Goal: Task Accomplishment & Management: Manage account settings

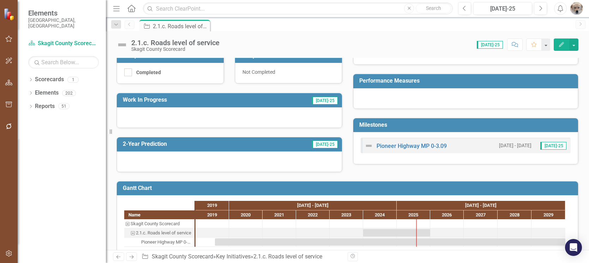
scroll to position [153, 0]
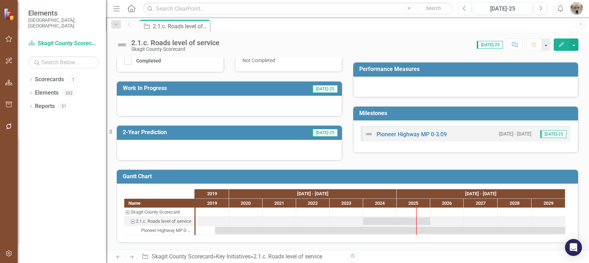
click at [562, 45] on icon "button" at bounding box center [561, 44] width 5 height 5
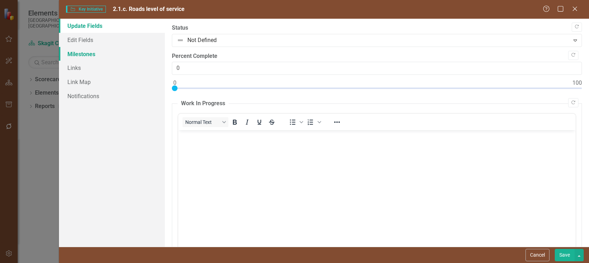
scroll to position [0, 0]
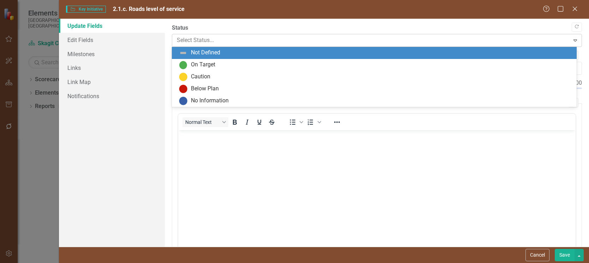
click at [572, 40] on icon "Expand" at bounding box center [575, 40] width 7 height 6
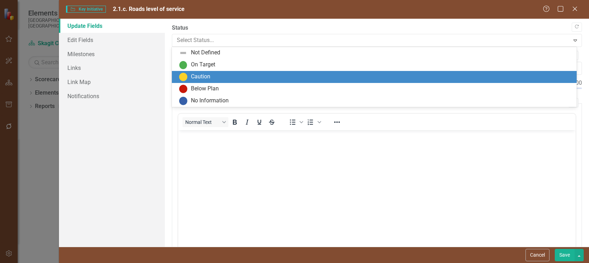
click at [213, 78] on div "Caution" at bounding box center [376, 77] width 394 height 8
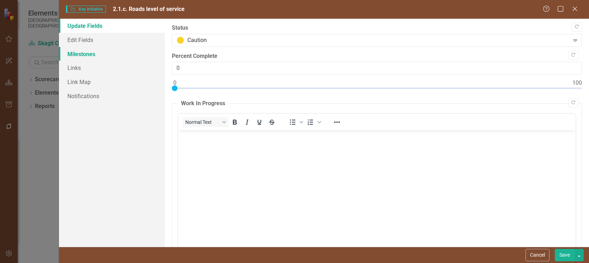
click at [84, 55] on link "Milestones" at bounding box center [112, 54] width 106 height 14
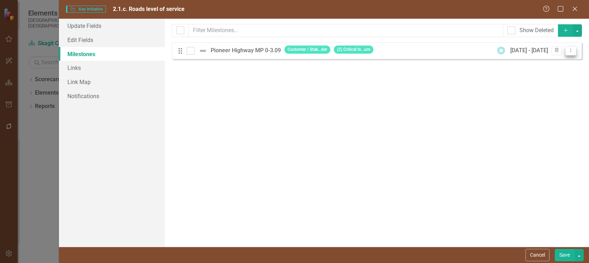
click at [571, 51] on icon "Dropdown Menu" at bounding box center [571, 50] width 6 height 5
click at [545, 60] on link "Edit Edit Milestone" at bounding box center [543, 62] width 66 height 13
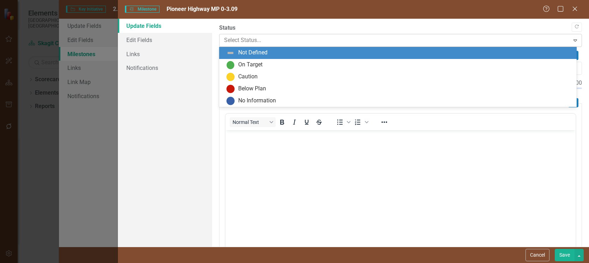
click at [572, 41] on icon "Expand" at bounding box center [575, 40] width 7 height 6
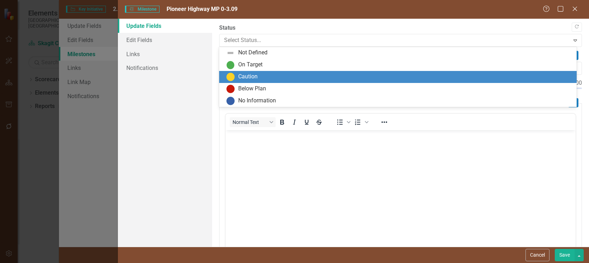
click at [249, 77] on div "Caution" at bounding box center [247, 77] width 19 height 8
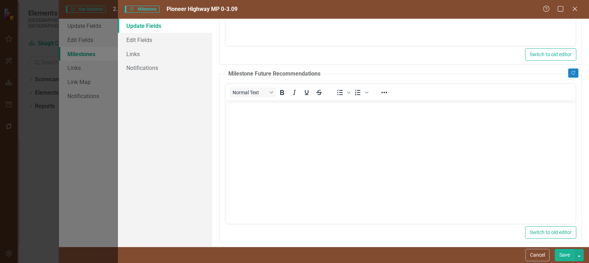
scroll to position [214, 0]
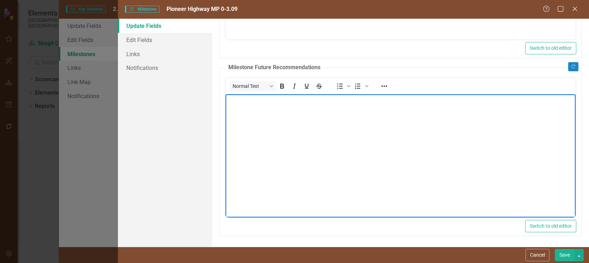
click at [248, 110] on body "Rich Text Area. Press ALT-0 for help." at bounding box center [400, 147] width 350 height 106
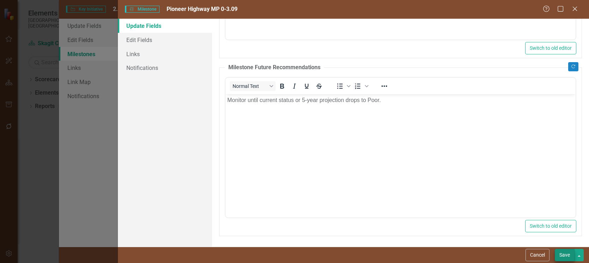
click at [562, 255] on button "Save" at bounding box center [565, 255] width 20 height 12
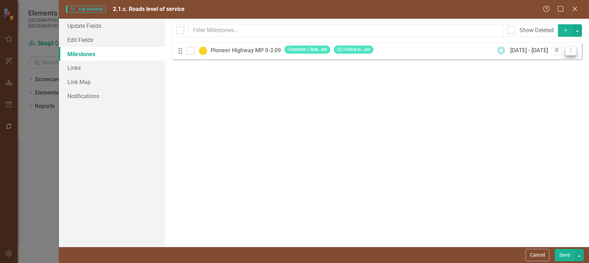
click at [571, 49] on icon "Dropdown Menu" at bounding box center [571, 50] width 6 height 5
click at [545, 61] on link "Edit Edit Milestone" at bounding box center [543, 62] width 66 height 13
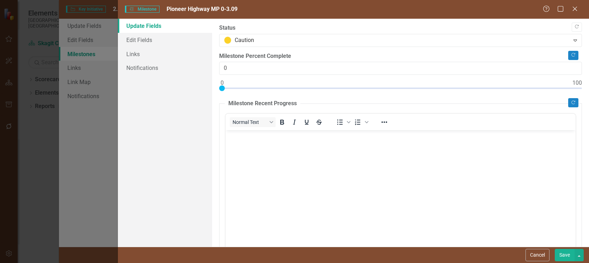
scroll to position [0, 0]
click at [142, 39] on link "Edit Fields" at bounding box center [165, 40] width 94 height 14
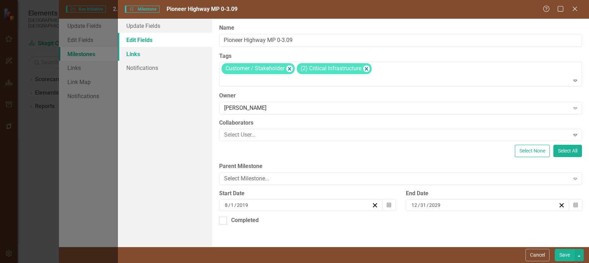
click at [135, 54] on link "Links" at bounding box center [165, 54] width 94 height 14
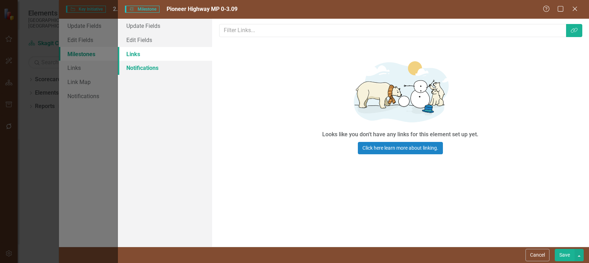
click at [140, 67] on link "Notifications" at bounding box center [165, 68] width 94 height 14
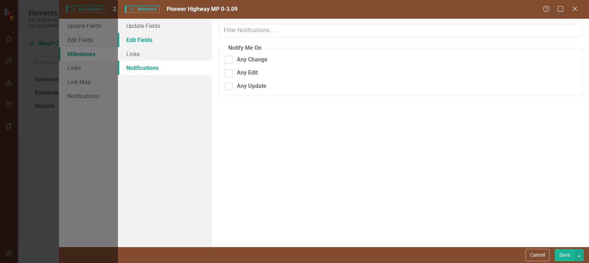
click at [137, 41] on link "Edit Fields" at bounding box center [165, 40] width 94 height 14
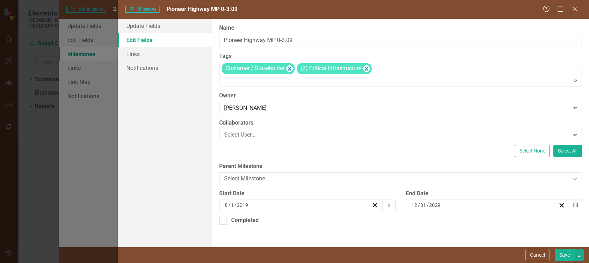
click at [563, 256] on button "Save" at bounding box center [565, 255] width 20 height 12
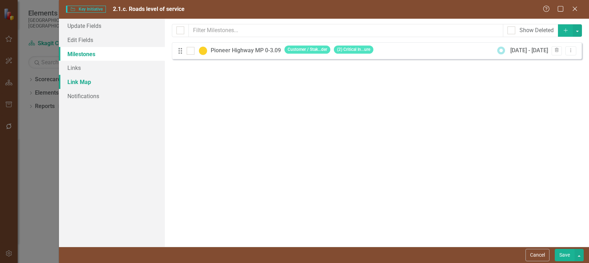
click at [79, 82] on link "Link Map" at bounding box center [112, 82] width 106 height 14
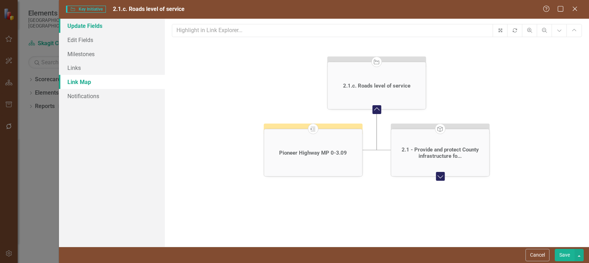
click at [79, 24] on link "Update Fields" at bounding box center [112, 26] width 106 height 14
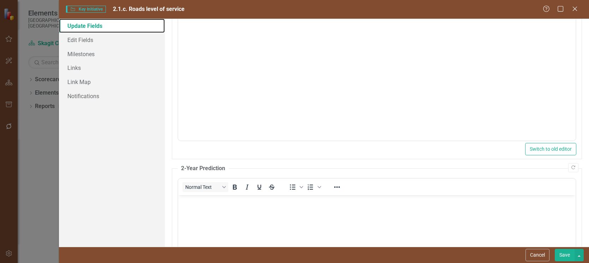
scroll to position [141, 0]
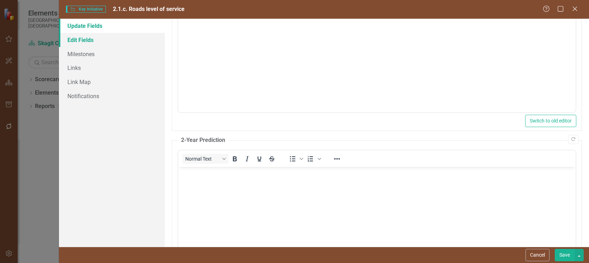
click at [86, 38] on link "Edit Fields" at bounding box center [112, 40] width 106 height 14
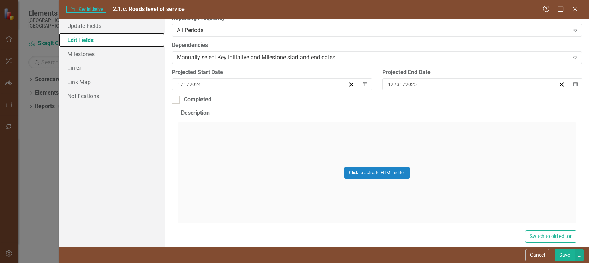
scroll to position [173, 0]
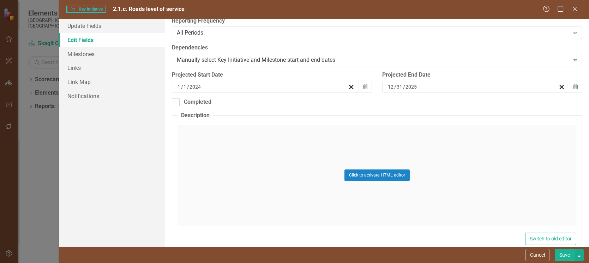
click at [205, 136] on div "Click to activate HTML editor" at bounding box center [377, 175] width 399 height 101
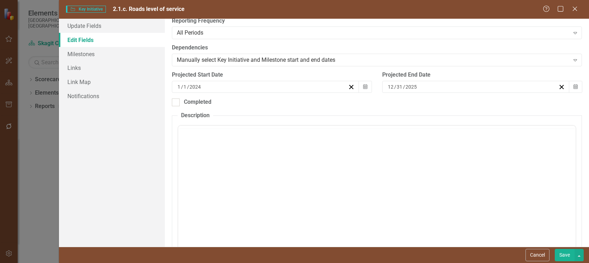
scroll to position [0, 0]
click at [209, 159] on body "Rich Text Area. Press ALT-0 for help." at bounding box center [377, 195] width 398 height 106
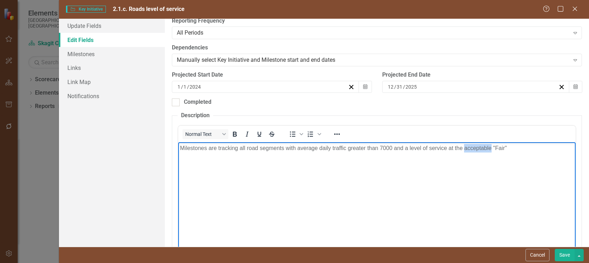
drag, startPoint x: 464, startPoint y: 149, endPoint x: 487, endPoint y: 149, distance: 23.0
click at [491, 148] on p "Milestones are tracking all road segments with average daily traffic greater th…" at bounding box center [377, 148] width 394 height 8
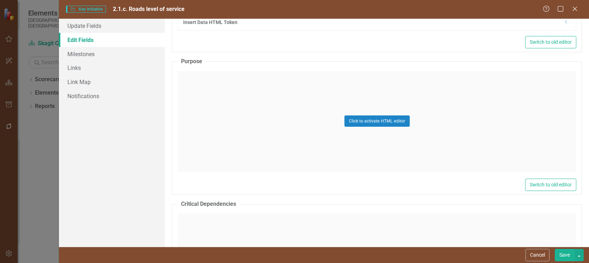
scroll to position [424, 0]
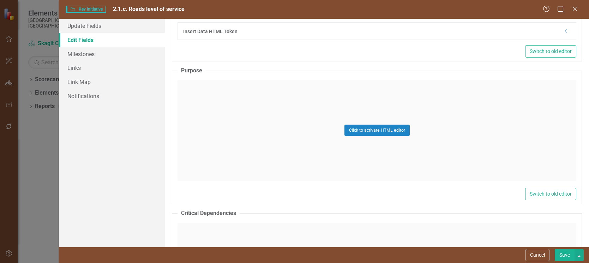
click at [209, 86] on div "Click to activate HTML editor" at bounding box center [377, 130] width 399 height 101
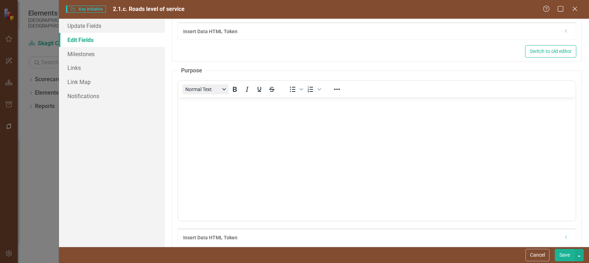
scroll to position [0, 0]
click at [202, 112] on body "Rich Text Area. Press ALT-0 for help." at bounding box center [377, 150] width 398 height 106
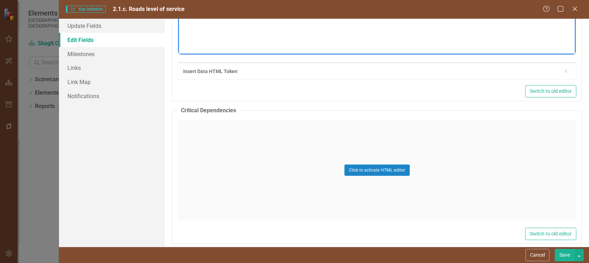
scroll to position [600, 0]
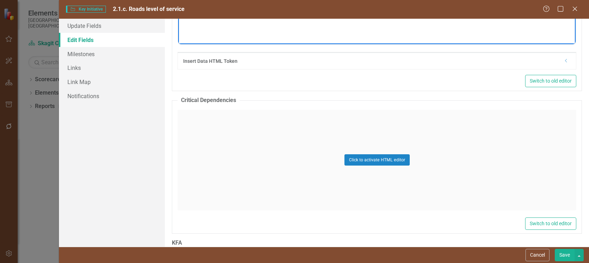
click at [209, 126] on div "Click to activate HTML editor" at bounding box center [377, 160] width 399 height 101
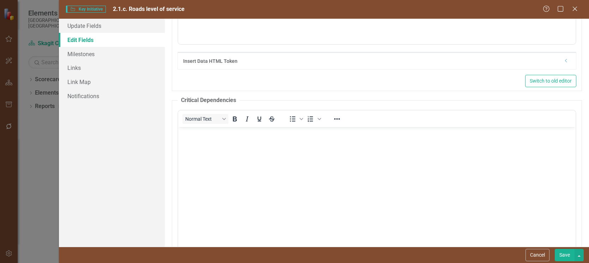
scroll to position [0, 0]
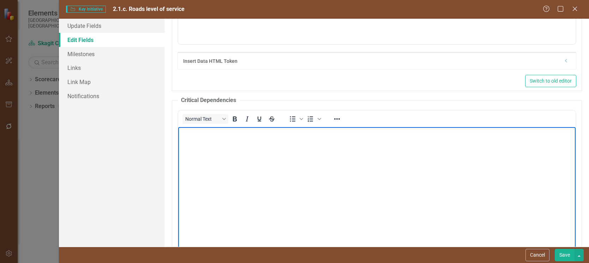
click at [214, 141] on body "Rich Text Area. Press ALT-0 for help." at bounding box center [377, 180] width 398 height 106
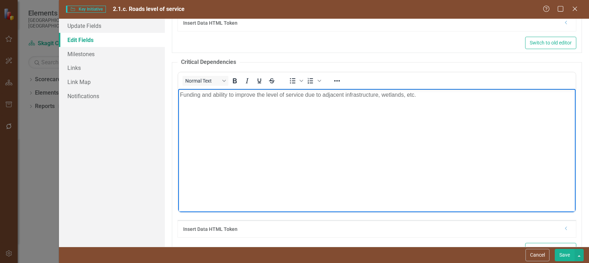
scroll to position [636, 0]
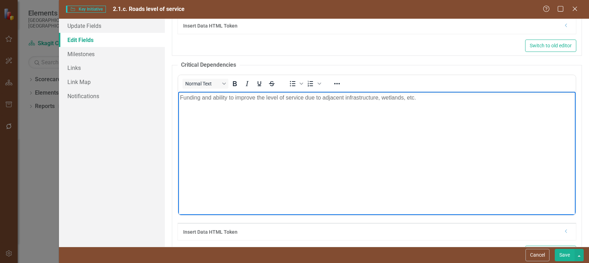
drag, startPoint x: 322, startPoint y: 97, endPoint x: 335, endPoint y: 118, distance: 24.1
click at [323, 98] on p "Funding and ability to improve the level of service due to adjacent infrastruct…" at bounding box center [377, 97] width 394 height 8
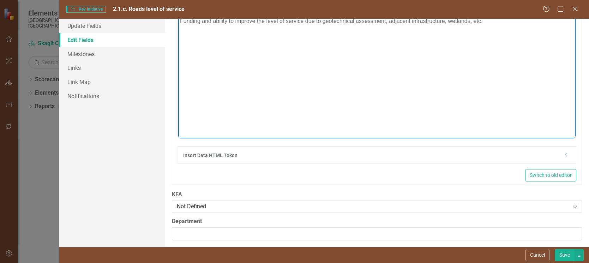
scroll to position [717, 0]
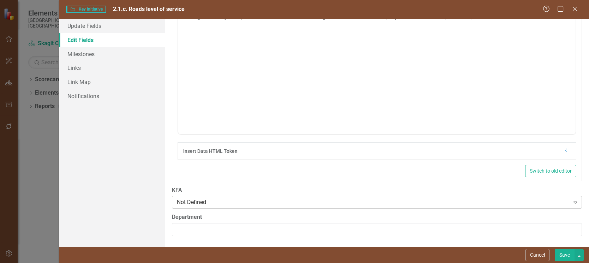
click at [572, 203] on icon "Expand" at bounding box center [575, 203] width 7 height 6
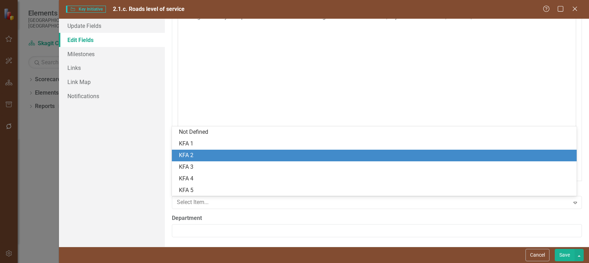
click at [205, 155] on div "KFA 2" at bounding box center [376, 156] width 394 height 8
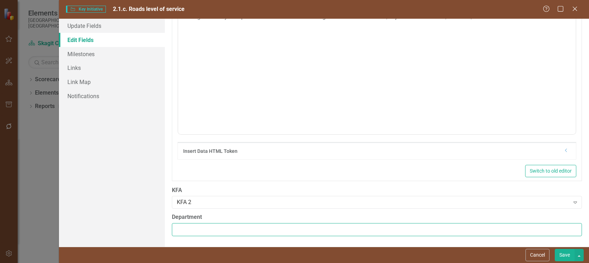
click at [222, 228] on input "Department" at bounding box center [377, 229] width 410 height 13
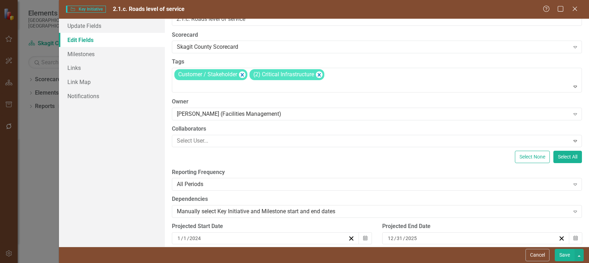
scroll to position [0, 0]
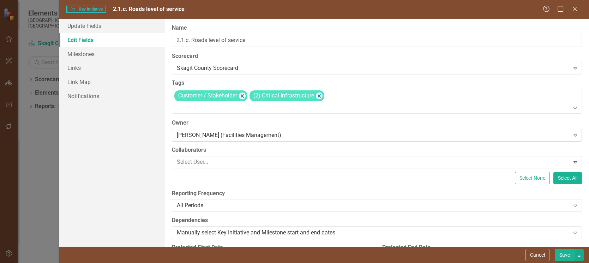
type input "Public Works"
click at [303, 137] on div "[PERSON_NAME] (Facilities Management)" at bounding box center [373, 135] width 393 height 8
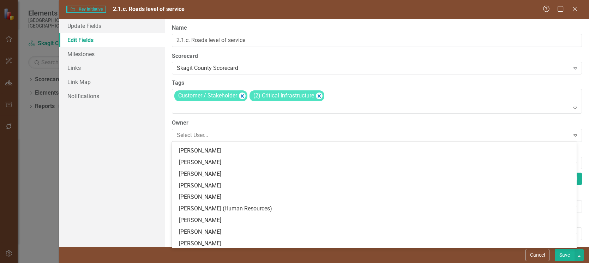
scroll to position [280, 0]
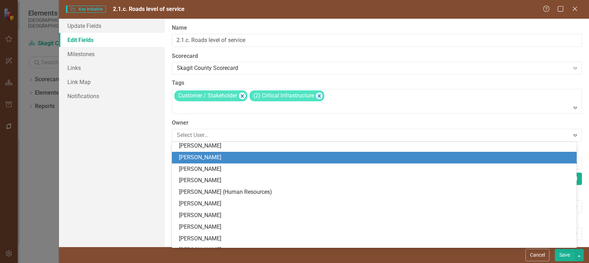
click at [210, 159] on div "[PERSON_NAME]" at bounding box center [376, 158] width 394 height 8
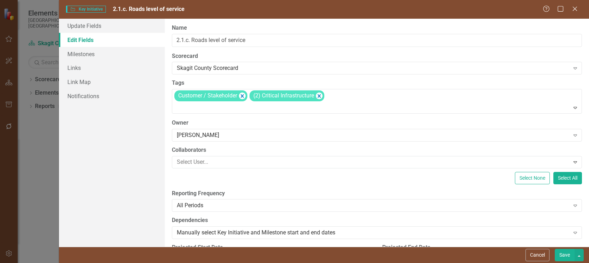
click at [565, 257] on button "Save" at bounding box center [565, 255] width 20 height 12
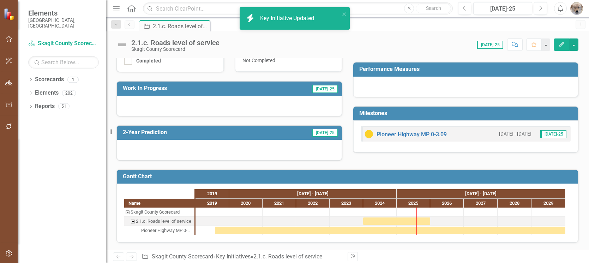
scroll to position [160, 0]
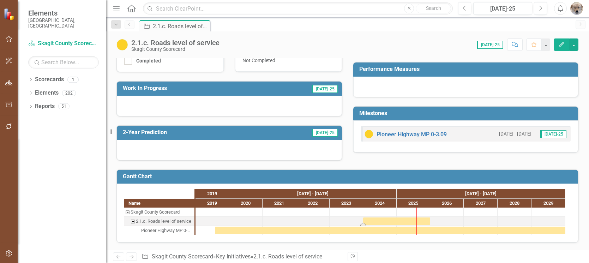
click at [394, 221] on div "Task: Start date: 2024-01-01 End date: 2025-12-31" at bounding box center [396, 221] width 67 height 7
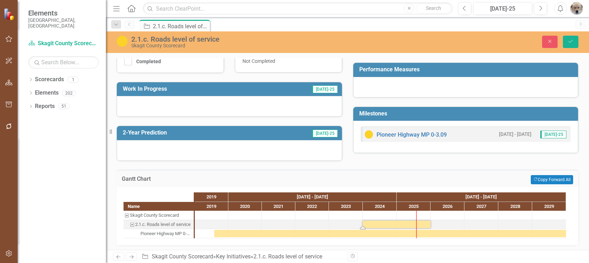
click at [163, 225] on div "2.1.c. Roads level of service" at bounding box center [162, 224] width 55 height 9
click at [30, 92] on icon "Dropdown" at bounding box center [30, 94] width 5 height 4
click at [35, 132] on icon "Dropdown" at bounding box center [34, 134] width 5 height 4
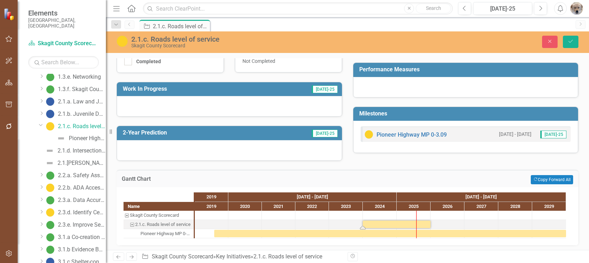
scroll to position [212, 0]
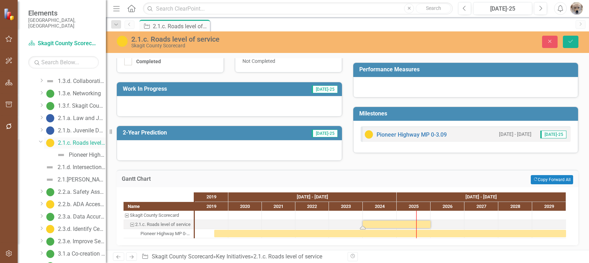
click at [76, 140] on div "2.1.c. Roads level of service" at bounding box center [82, 143] width 48 height 6
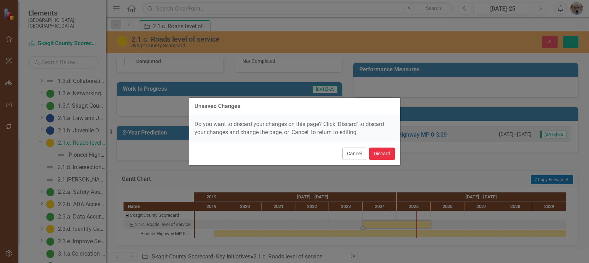
click at [377, 154] on button "Discard" at bounding box center [382, 154] width 26 height 12
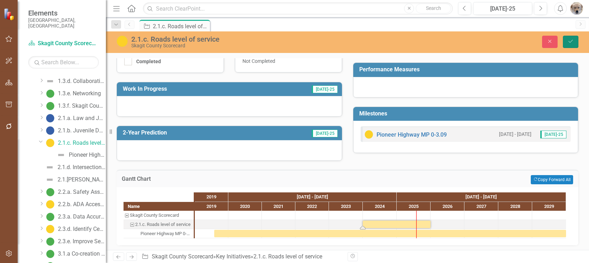
drag, startPoint x: 572, startPoint y: 38, endPoint x: 522, endPoint y: 49, distance: 51.0
click at [571, 38] on button "Save" at bounding box center [571, 42] width 16 height 12
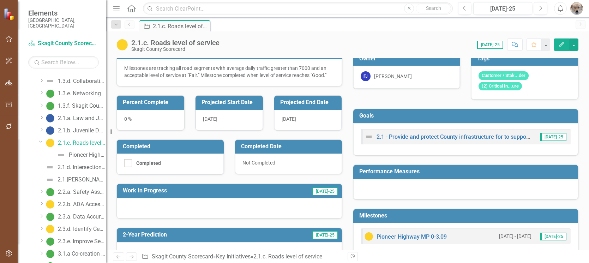
scroll to position [54, 0]
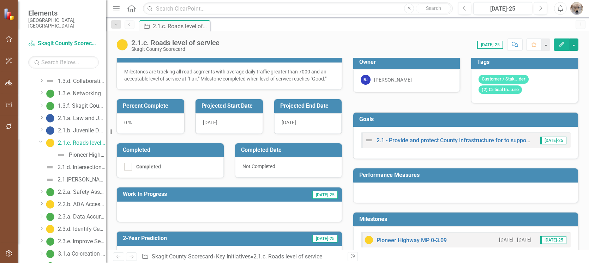
click at [236, 124] on div "[DATE]" at bounding box center [229, 123] width 67 height 20
click at [218, 123] on div "[DATE]" at bounding box center [229, 123] width 67 height 20
click at [233, 118] on div "[DATE]" at bounding box center [229, 123] width 67 height 20
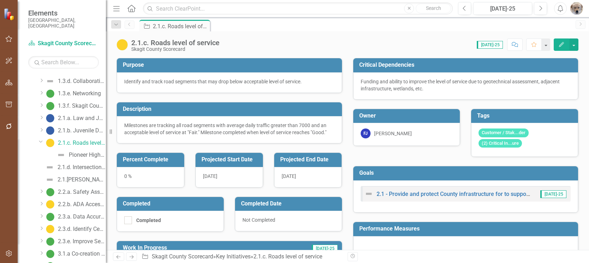
click at [561, 43] on icon "Edit" at bounding box center [562, 44] width 6 height 5
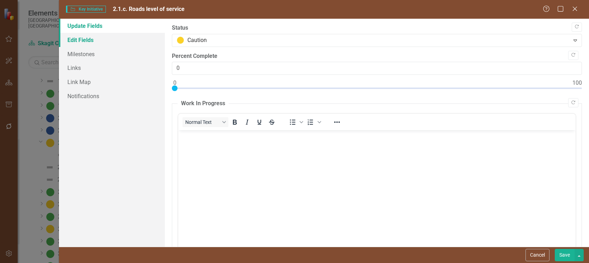
click at [87, 41] on link "Edit Fields" at bounding box center [112, 40] width 106 height 14
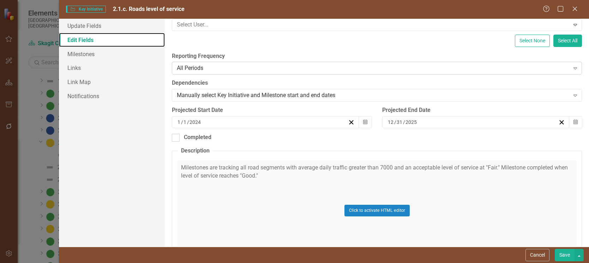
scroll to position [141, 0]
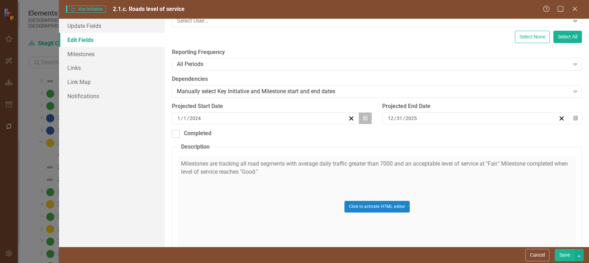
click at [363, 117] on icon "Calendar" at bounding box center [365, 118] width 4 height 5
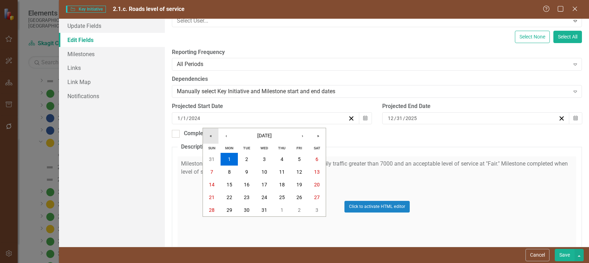
click at [211, 135] on button "«" at bounding box center [211, 136] width 16 height 16
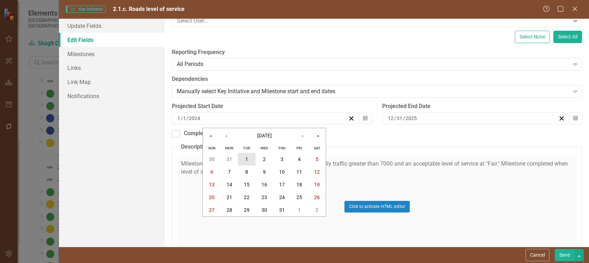
click at [249, 158] on button "1" at bounding box center [247, 159] width 18 height 13
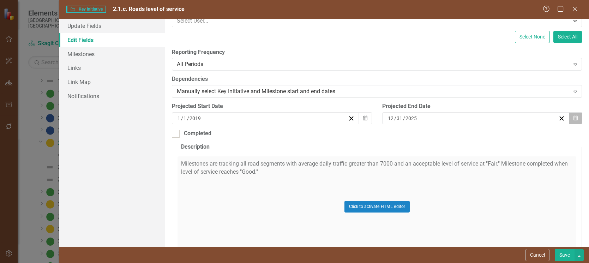
click at [574, 119] on icon "button" at bounding box center [576, 117] width 4 height 5
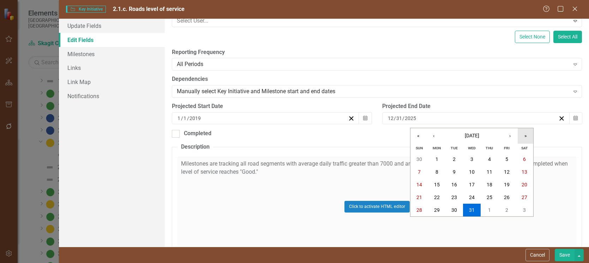
click at [526, 135] on button "»" at bounding box center [526, 136] width 16 height 16
click at [437, 222] on abbr "31" at bounding box center [437, 223] width 6 height 6
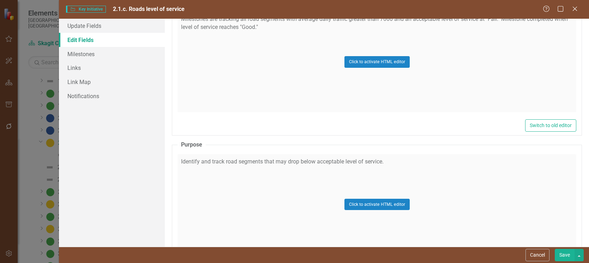
scroll to position [137, 0]
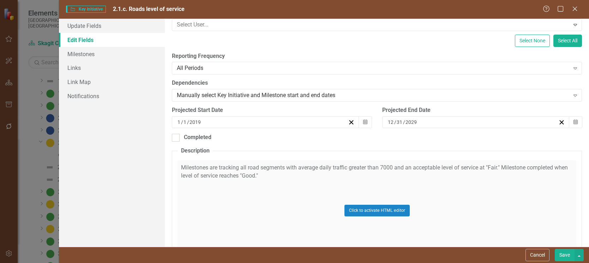
click at [564, 255] on button "Save" at bounding box center [565, 255] width 20 height 12
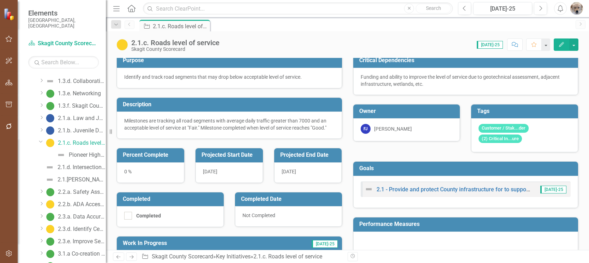
scroll to position [0, 0]
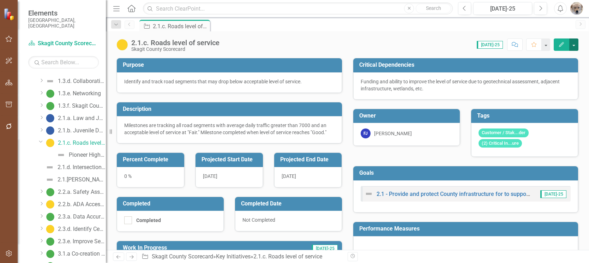
click at [573, 43] on button "button" at bounding box center [574, 44] width 9 height 12
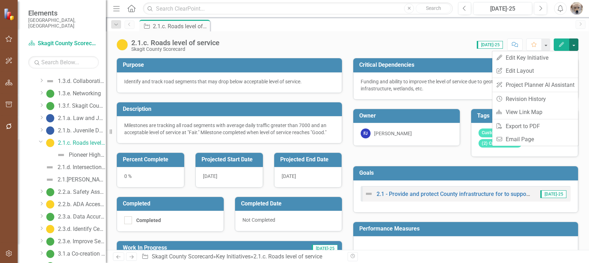
click at [419, 41] on div "Score: 0.00 [DATE]-25 Completed Comment Favorite Edit" at bounding box center [401, 44] width 356 height 12
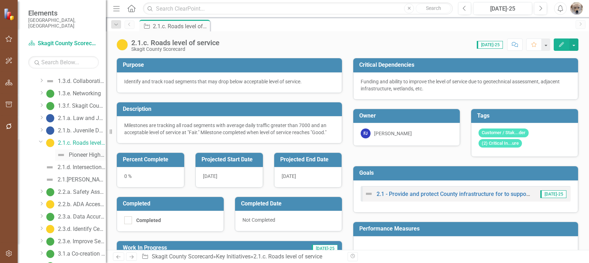
click at [82, 152] on div "Pioneer Highway MP 0-3.09" at bounding box center [87, 155] width 37 height 6
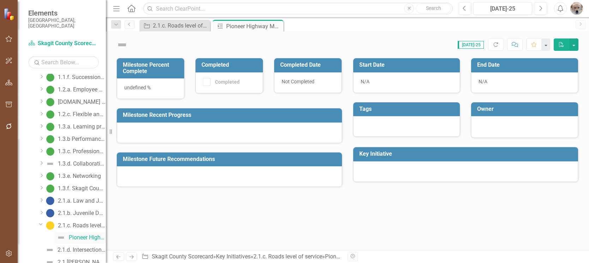
scroll to position [103, 0]
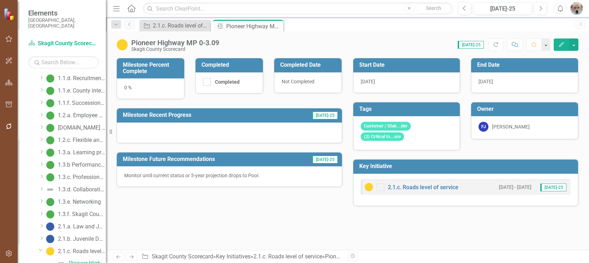
click at [560, 45] on icon "Edit" at bounding box center [562, 44] width 6 height 5
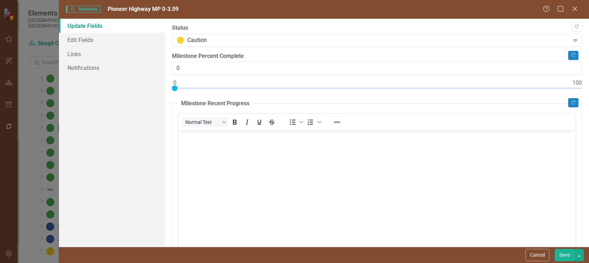
scroll to position [0, 0]
click at [84, 40] on link "Edit Fields" at bounding box center [112, 40] width 106 height 14
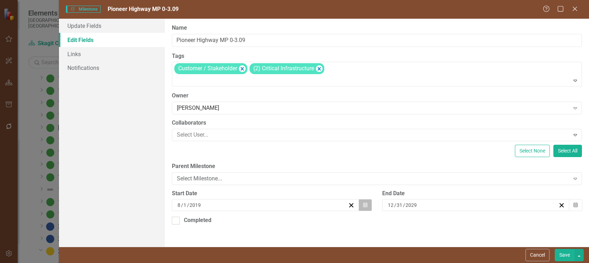
click at [367, 205] on icon "Calendar" at bounding box center [365, 205] width 4 height 5
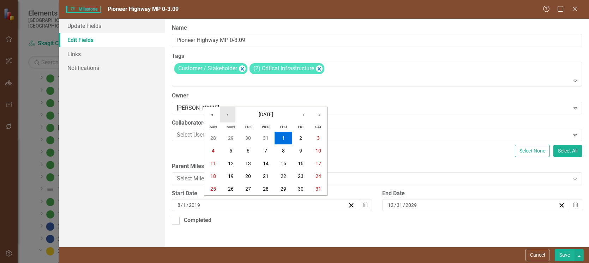
click at [228, 114] on button "‹" at bounding box center [228, 115] width 16 height 16
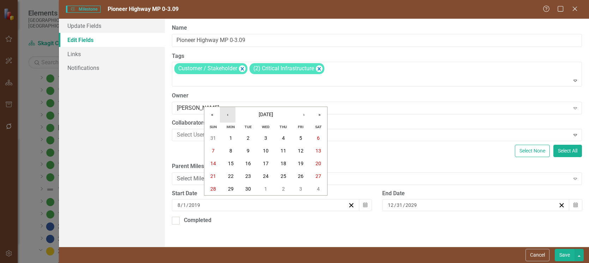
click at [228, 114] on button "‹" at bounding box center [228, 115] width 16 height 16
click at [248, 138] on abbr "1" at bounding box center [248, 138] width 3 height 6
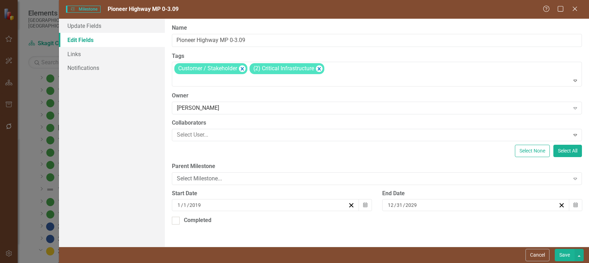
click at [562, 256] on button "Save" at bounding box center [565, 255] width 20 height 12
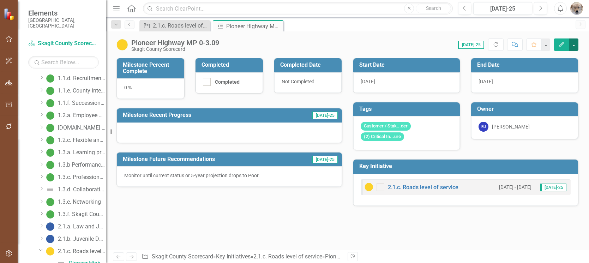
click at [574, 45] on button "button" at bounding box center [574, 44] width 9 height 12
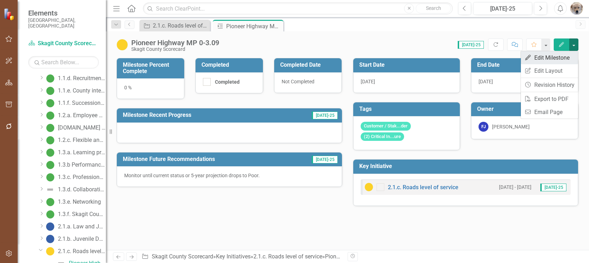
click at [551, 55] on link "Edit Edit Milestone" at bounding box center [549, 57] width 57 height 13
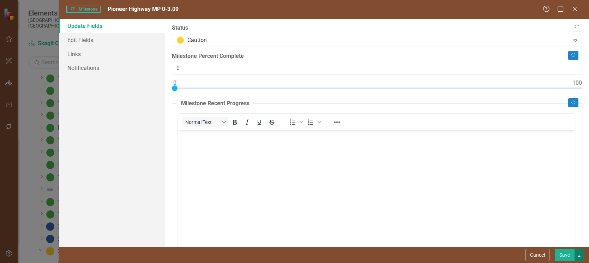
click at [582, 255] on button "button" at bounding box center [579, 255] width 9 height 12
click at [540, 254] on button "Cancel" at bounding box center [538, 255] width 24 height 12
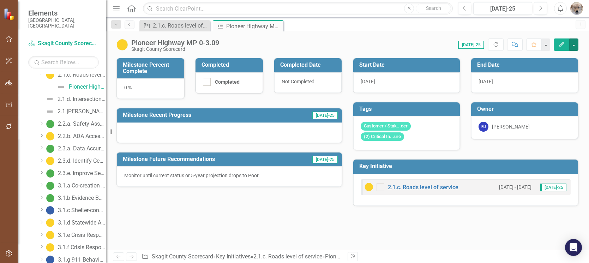
scroll to position [245, 0]
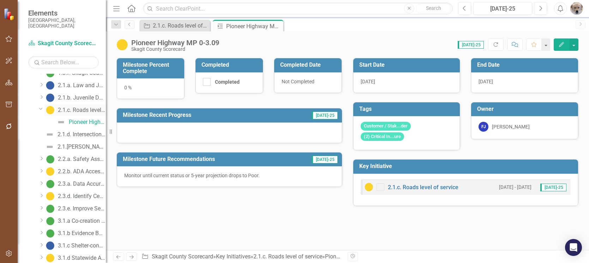
click at [80, 107] on div "2.1.c. Roads level of service" at bounding box center [82, 110] width 48 height 6
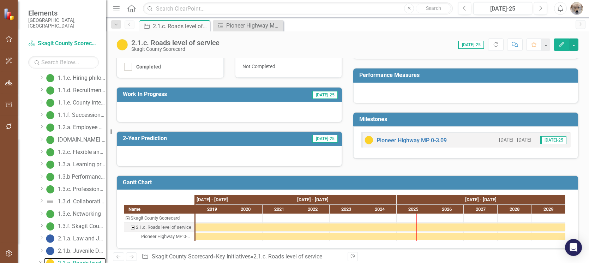
scroll to position [160, 0]
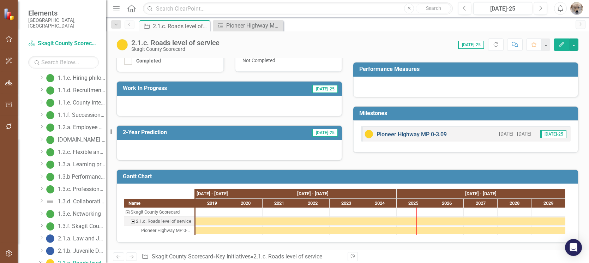
click at [418, 135] on link "Pioneer Highway MP 0-3.09" at bounding box center [412, 134] width 70 height 7
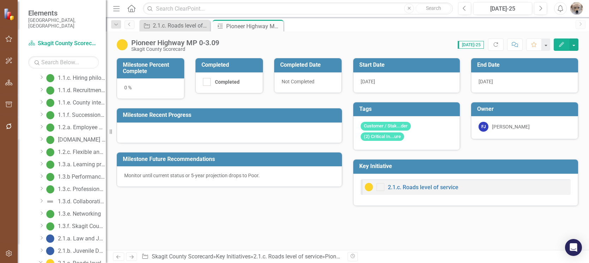
scroll to position [103, 0]
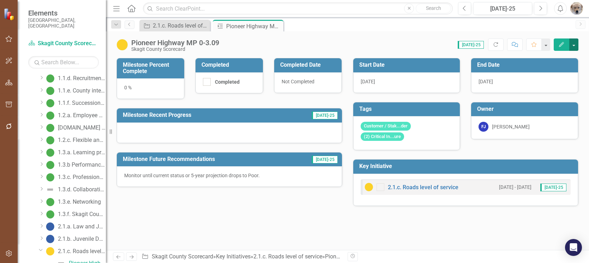
click at [575, 46] on button "button" at bounding box center [574, 44] width 9 height 12
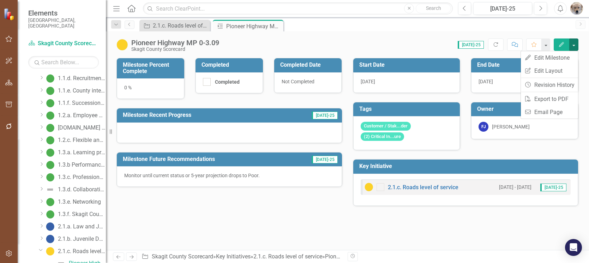
click at [559, 45] on icon "Edit" at bounding box center [562, 44] width 6 height 5
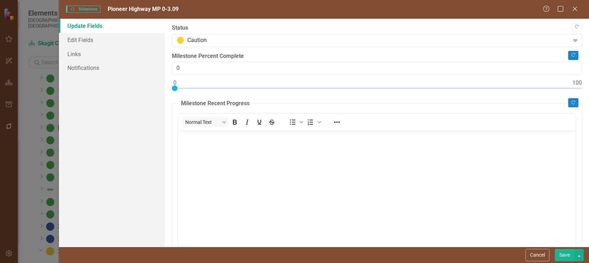
scroll to position [0, 0]
click at [580, 256] on button "button" at bounding box center [579, 255] width 9 height 12
click at [83, 41] on link "Edit Fields" at bounding box center [112, 40] width 106 height 14
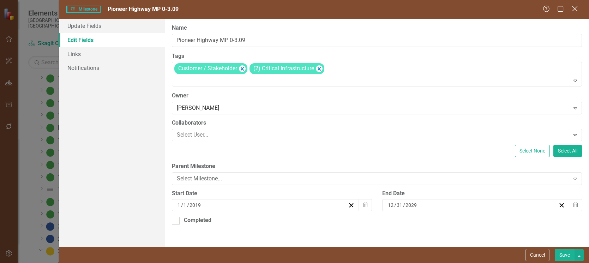
click at [576, 10] on icon "Close" at bounding box center [575, 8] width 9 height 7
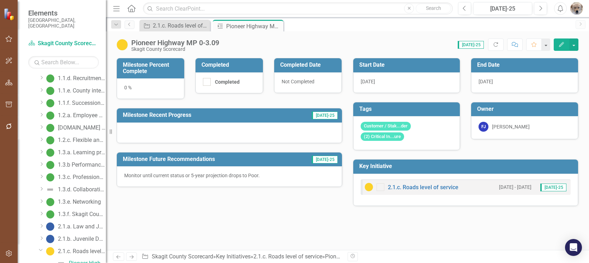
click at [561, 43] on icon "Edit" at bounding box center [562, 44] width 6 height 5
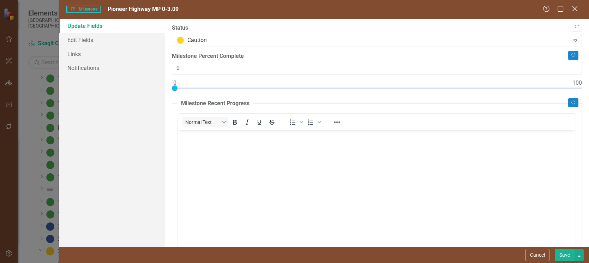
click at [576, 8] on icon "Close" at bounding box center [575, 8] width 9 height 7
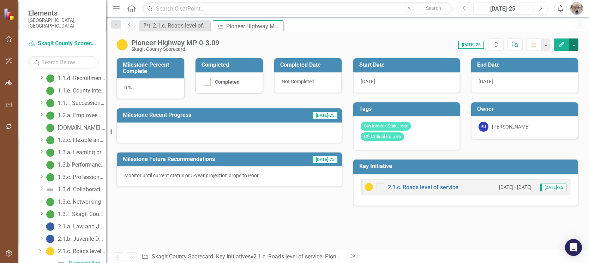
click at [575, 46] on button "button" at bounding box center [574, 44] width 9 height 12
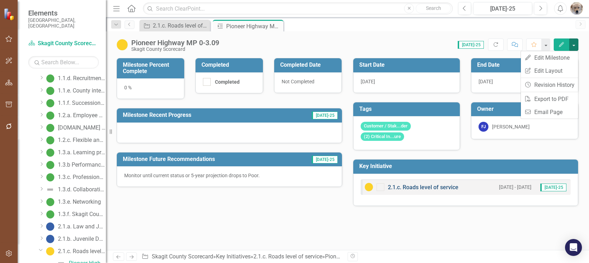
click at [440, 188] on link "2.1.c. Roads level of service" at bounding box center [423, 187] width 71 height 7
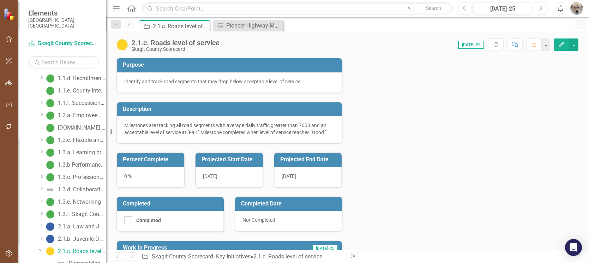
scroll to position [91, 0]
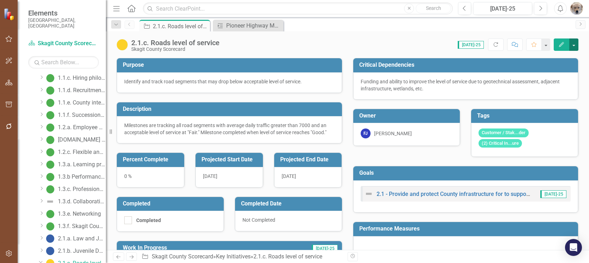
click at [575, 45] on button "button" at bounding box center [574, 44] width 9 height 12
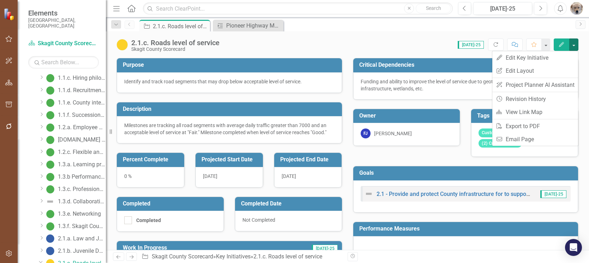
click at [416, 29] on div "Key Initiative 2.1.c. Roads level of service Pin Close Milestone Pioneer Highwa…" at bounding box center [355, 25] width 434 height 11
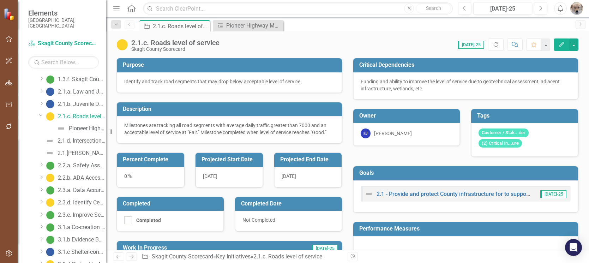
scroll to position [233, 0]
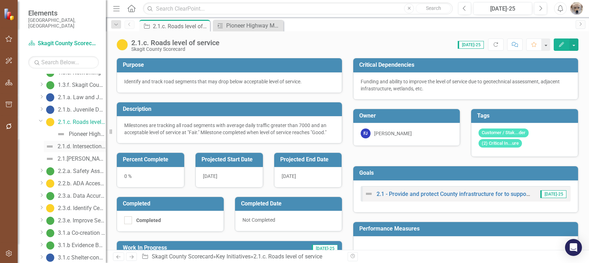
click at [81, 143] on div "2.1.d. Intersections level of service" at bounding box center [82, 146] width 48 height 6
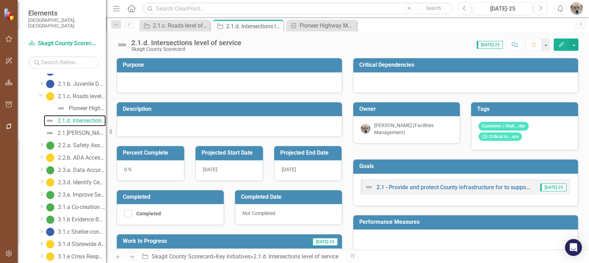
scroll to position [257, 0]
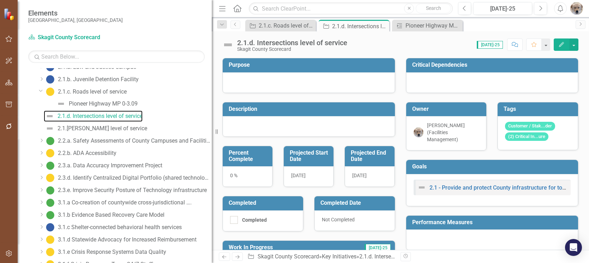
drag, startPoint x: 107, startPoint y: 101, endPoint x: 242, endPoint y: 126, distance: 136.8
click at [242, 126] on div "Elements [GEOGRAPHIC_DATA], [GEOGRAPHIC_DATA] Scorecard Skagit County Scorecard…" at bounding box center [294, 131] width 589 height 263
click at [145, 102] on div "Pioneer Highway MP 0-3.09" at bounding box center [133, 103] width 157 height 11
click at [149, 103] on div "Pioneer Highway MP 0-3.09" at bounding box center [133, 103] width 157 height 11
click at [115, 103] on div "Pioneer Highway MP 0-3.09" at bounding box center [103, 104] width 69 height 6
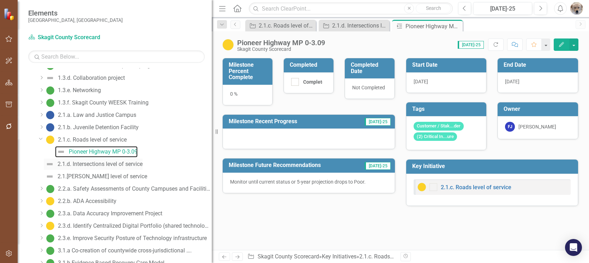
scroll to position [209, 0]
click at [132, 150] on div "Pioneer Highway MP 0-3.09" at bounding box center [103, 151] width 69 height 6
click at [576, 45] on button "button" at bounding box center [574, 44] width 9 height 12
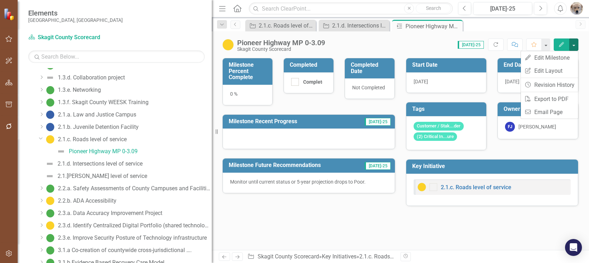
click at [420, 48] on div "Score: N/A [DATE]-25 Completed Refresh Comment Favorite Edit" at bounding box center [454, 44] width 250 height 12
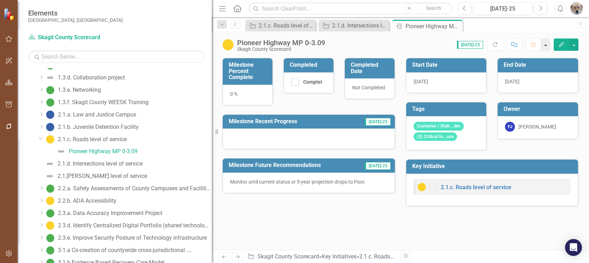
click at [545, 44] on button "button" at bounding box center [545, 44] width 9 height 12
click at [521, 29] on div "Key Initiative 2.1.c. Roads level of service Close Key Initiative 2.1.d. Inters…" at bounding box center [408, 25] width 328 height 11
click at [227, 47] on img at bounding box center [228, 44] width 11 height 11
drag, startPoint x: 103, startPoint y: 150, endPoint x: 297, endPoint y: 216, distance: 205.1
click at [297, 216] on div "Milestone Percent Complete 0 % Completed Completed Completed Date Not Completed…" at bounding box center [401, 154] width 378 height 192
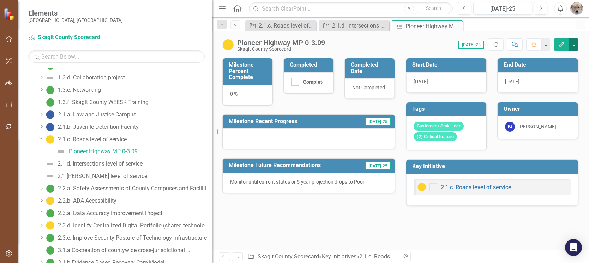
click at [575, 45] on button "button" at bounding box center [574, 44] width 9 height 12
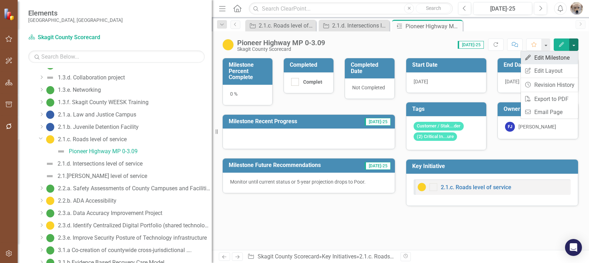
click at [555, 58] on link "Edit Edit Milestone" at bounding box center [549, 57] width 57 height 13
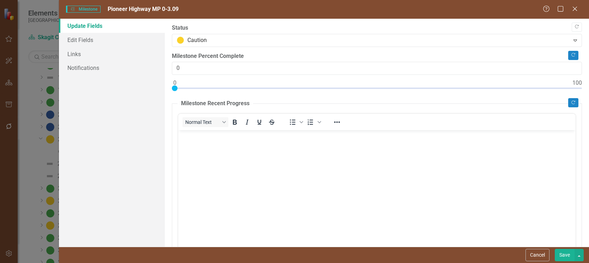
scroll to position [0, 0]
click at [579, 255] on button "button" at bounding box center [579, 255] width 9 height 12
click at [79, 40] on link "Edit Fields" at bounding box center [112, 40] width 106 height 14
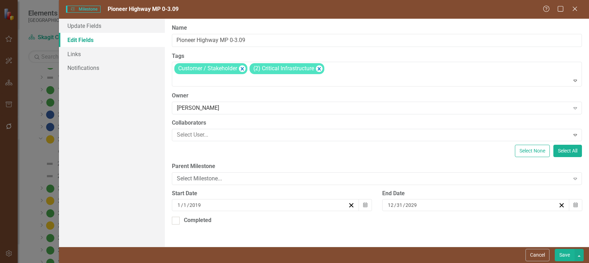
click at [82, 9] on span "Milestones Milestone" at bounding box center [83, 9] width 35 height 7
click at [577, 9] on icon "Close" at bounding box center [575, 8] width 9 height 7
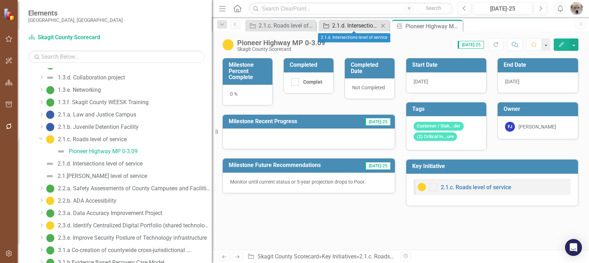
click at [354, 24] on div "2.1.d. Intersections level of service" at bounding box center [355, 25] width 47 height 9
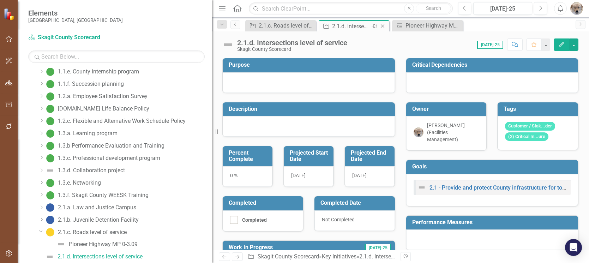
scroll to position [116, 0]
click at [575, 45] on button "button" at bounding box center [574, 44] width 9 height 12
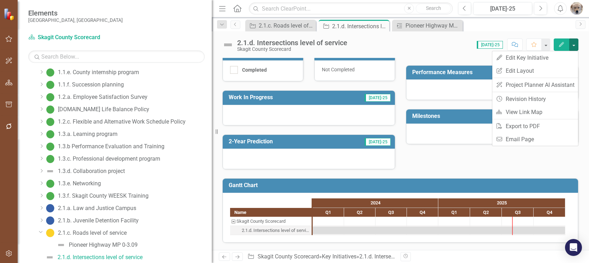
scroll to position [115, 0]
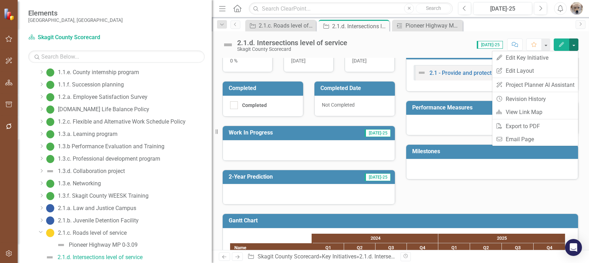
click at [29, 251] on div "Dropdown Scorecards 1 Skagit County Scorecard Dropdown Elements 202 Dropdown Go…" at bounding box center [115, 165] width 194 height 195
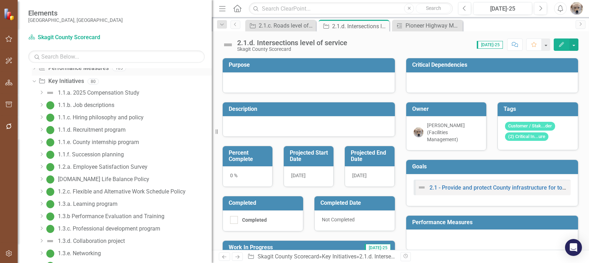
scroll to position [0, 0]
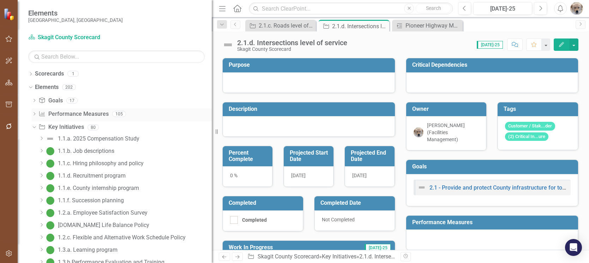
click at [34, 112] on div "Dropdown" at bounding box center [34, 115] width 5 height 6
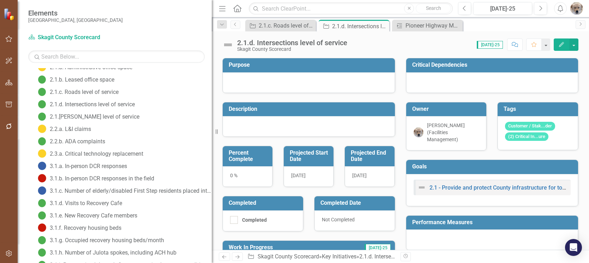
scroll to position [141, 0]
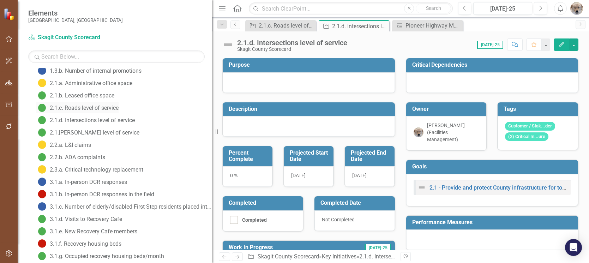
click at [95, 106] on div "2.1.c. Roads level of service" at bounding box center [84, 108] width 69 height 6
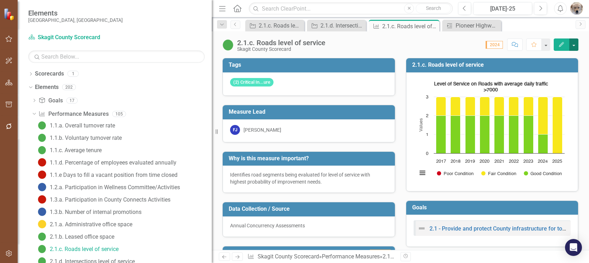
click at [576, 44] on button "button" at bounding box center [574, 44] width 9 height 12
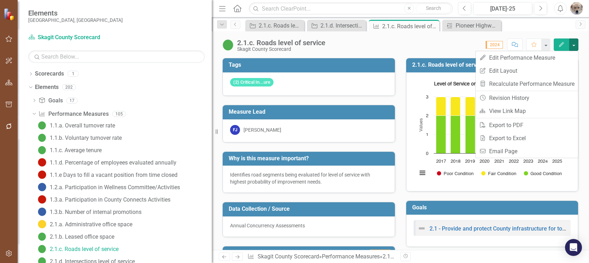
click at [442, 46] on div "Score: 0.00 2024 Completed Comment Favorite Edit" at bounding box center [454, 44] width 250 height 12
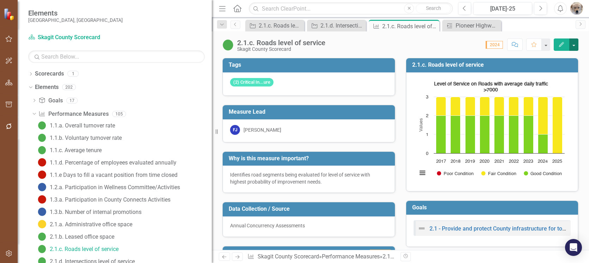
click at [573, 45] on button "button" at bounding box center [574, 44] width 9 height 12
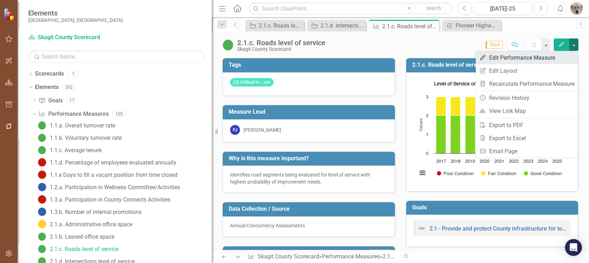
click at [518, 57] on link "Edit Edit Performance Measure" at bounding box center [527, 57] width 102 height 13
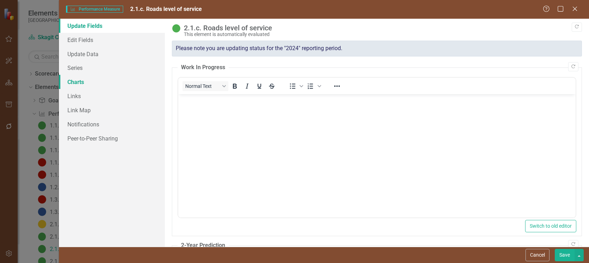
click at [70, 81] on link "Charts" at bounding box center [112, 82] width 106 height 14
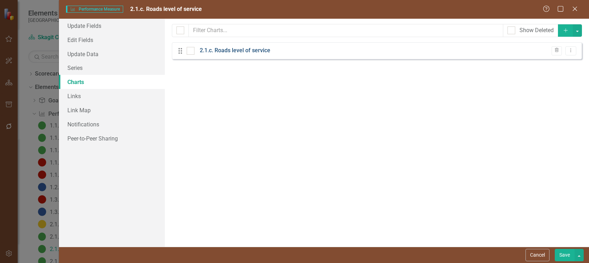
click at [252, 49] on link "2.1.c. Roads level of service" at bounding box center [235, 51] width 71 height 8
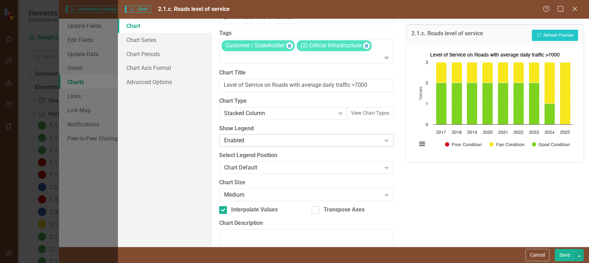
scroll to position [61, 0]
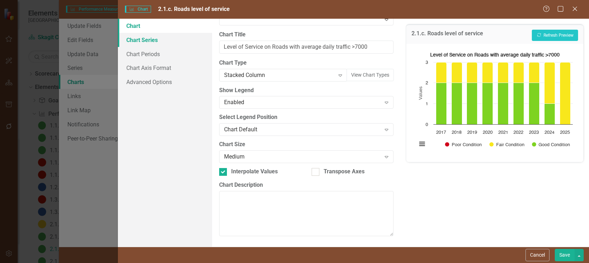
click at [146, 40] on link "Chart Series" at bounding box center [165, 40] width 94 height 14
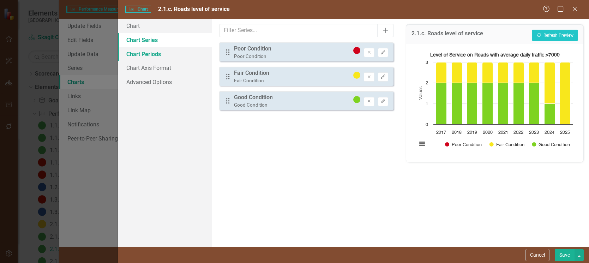
click at [141, 54] on link "Chart Periods" at bounding box center [165, 54] width 94 height 14
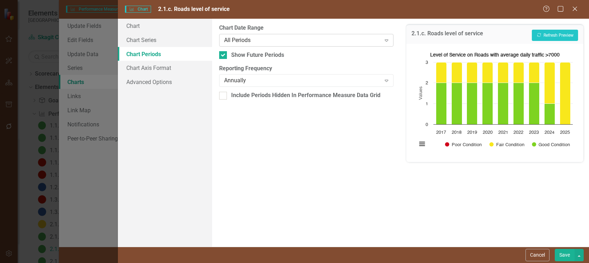
click at [387, 39] on icon "Expand" at bounding box center [386, 40] width 7 height 6
click at [162, 69] on link "Chart Axis Format" at bounding box center [165, 68] width 94 height 14
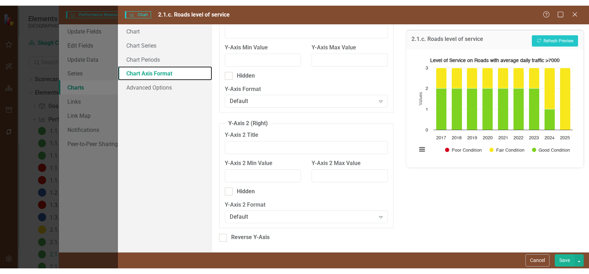
scroll to position [0, 0]
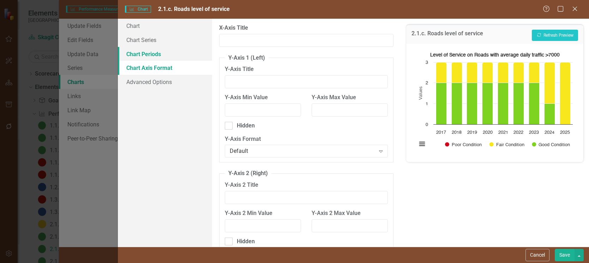
click at [142, 54] on link "Chart Periods" at bounding box center [165, 54] width 94 height 14
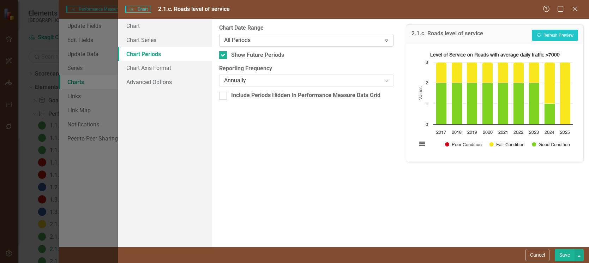
click at [387, 40] on icon "Expand" at bounding box center [386, 40] width 7 height 6
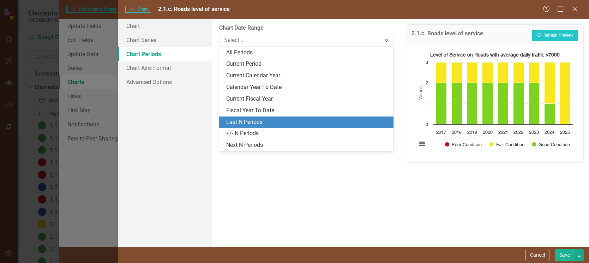
click at [249, 121] on div "Last N Periods" at bounding box center [307, 122] width 163 height 8
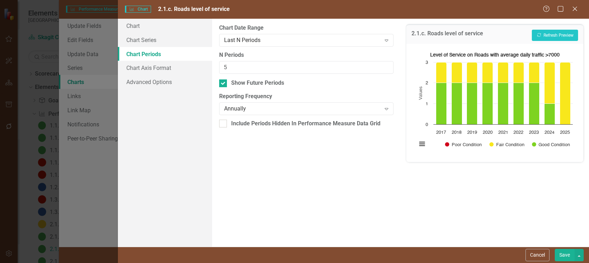
click at [563, 256] on button "Save" at bounding box center [565, 255] width 20 height 12
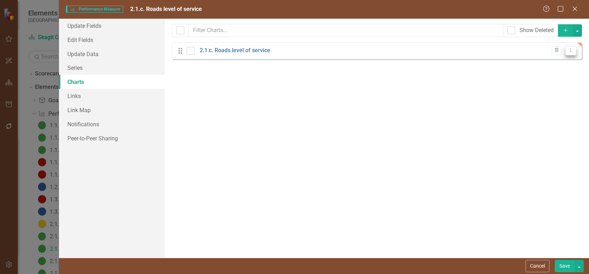
click at [571, 51] on icon "Dropdown Menu" at bounding box center [571, 50] width 6 height 5
click at [576, 7] on icon "Close" at bounding box center [575, 8] width 9 height 7
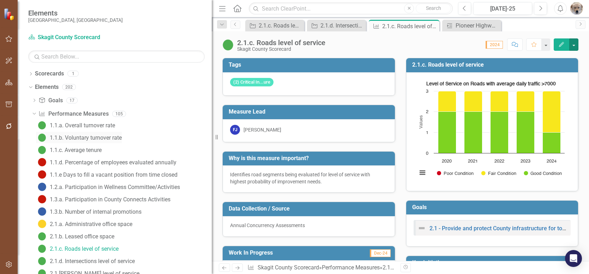
scroll to position [35, 0]
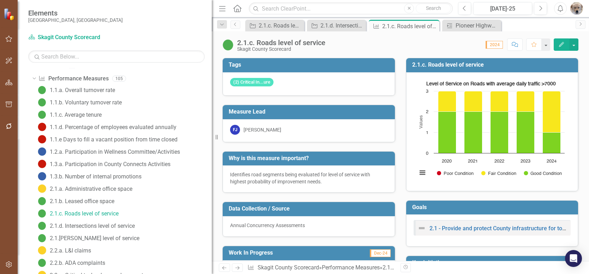
click at [35, 76] on icon "Dropdown" at bounding box center [33, 78] width 4 height 5
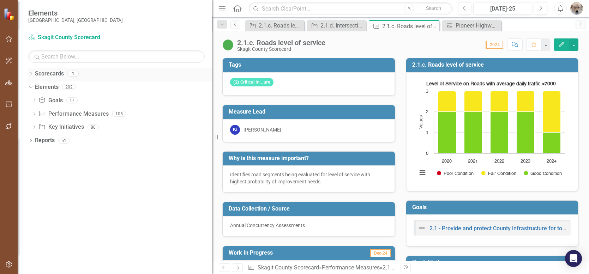
scroll to position [0, 0]
click at [35, 126] on icon "Dropdown" at bounding box center [34, 128] width 5 height 4
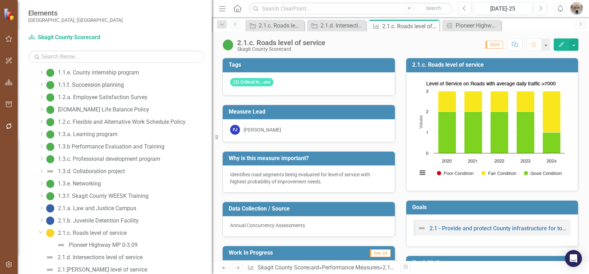
scroll to position [177, 0]
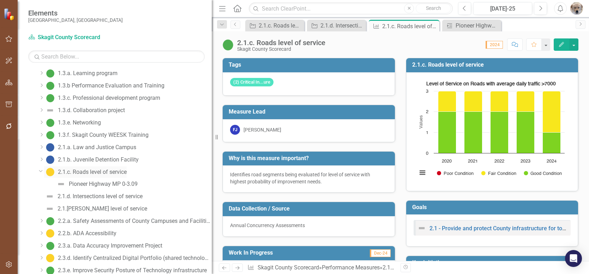
click at [99, 171] on div "2.1.c. Roads level of service" at bounding box center [92, 172] width 69 height 6
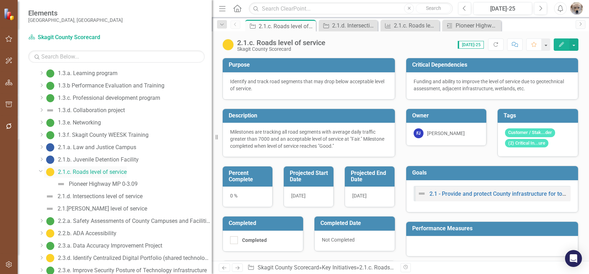
scroll to position [80, 0]
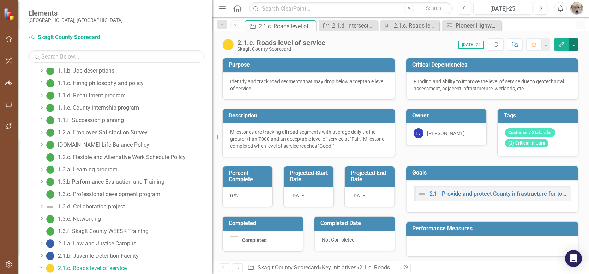
click at [575, 43] on button "button" at bounding box center [574, 44] width 9 height 12
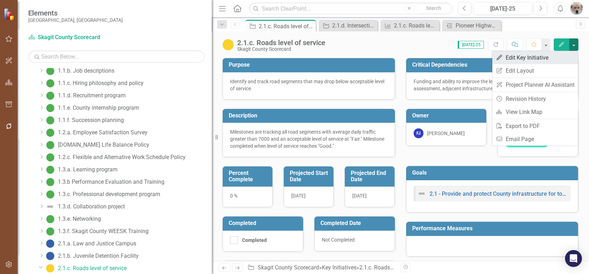
click at [525, 57] on link "Edit Edit Key Initiative" at bounding box center [536, 57] width 86 height 13
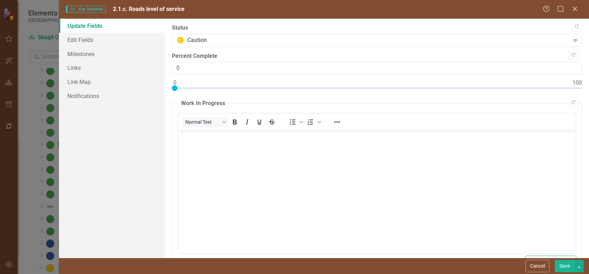
scroll to position [0, 0]
click at [81, 53] on link "Milestones" at bounding box center [112, 54] width 106 height 14
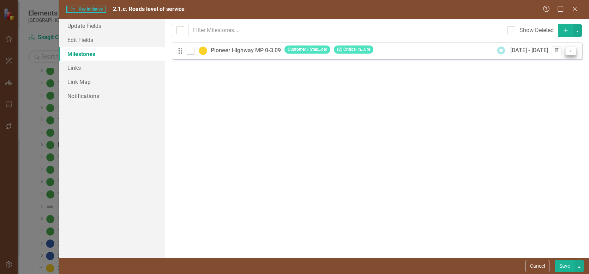
click at [570, 50] on icon "Dropdown Menu" at bounding box center [571, 50] width 6 height 5
click at [563, 74] on link "Copy Duplicate Milestone" at bounding box center [543, 75] width 66 height 13
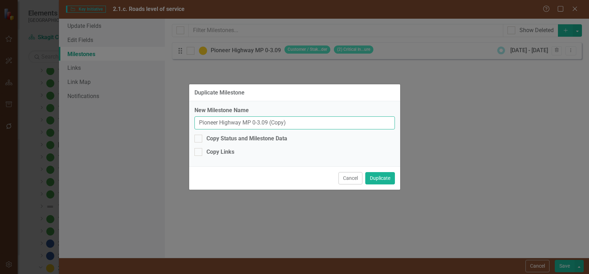
drag, startPoint x: 241, startPoint y: 122, endPoint x: 179, endPoint y: 122, distance: 61.8
click at [192, 124] on div "New Milestone Name Pioneer Highway MP 0-3.09 (Copy) Copy Status and Milestone D…" at bounding box center [294, 133] width 211 height 65
type input "South [PERSON_NAME] Road MP 0-0.77"
click at [200, 140] on div at bounding box center [199, 139] width 8 height 8
click at [199, 140] on input "Copy Status and Milestone Data" at bounding box center [197, 137] width 5 height 5
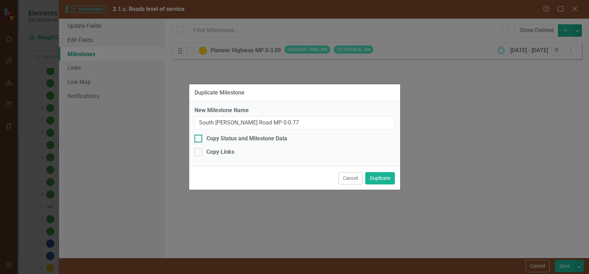
checkbox input "true"
click at [383, 180] on button "Duplicate" at bounding box center [381, 178] width 30 height 12
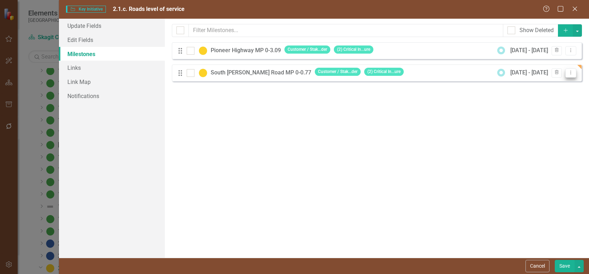
click at [571, 72] on icon "Dropdown Menu" at bounding box center [571, 72] width 6 height 5
click at [551, 85] on link "Edit Edit Milestone" at bounding box center [543, 84] width 66 height 13
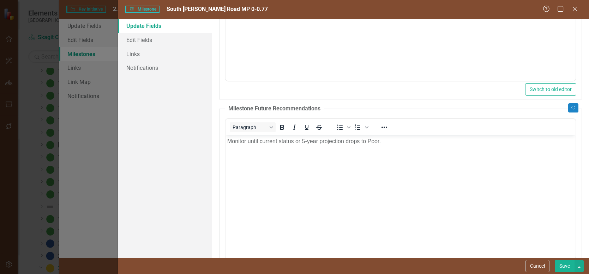
scroll to position [203, 0]
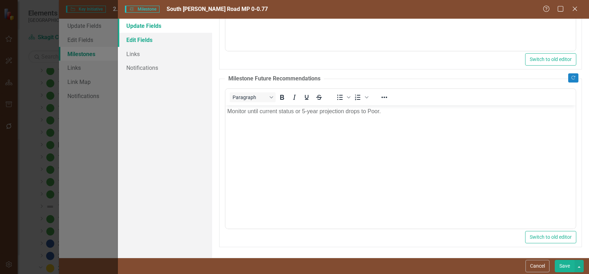
click at [141, 38] on link "Edit Fields" at bounding box center [165, 40] width 94 height 14
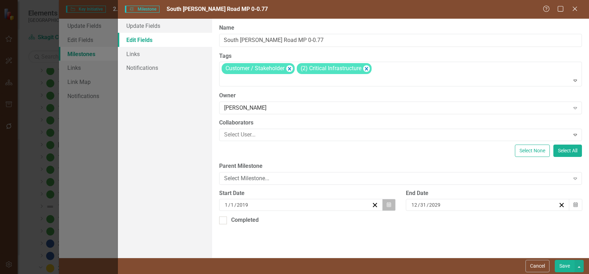
click at [389, 205] on icon "Calendar" at bounding box center [389, 205] width 4 height 5
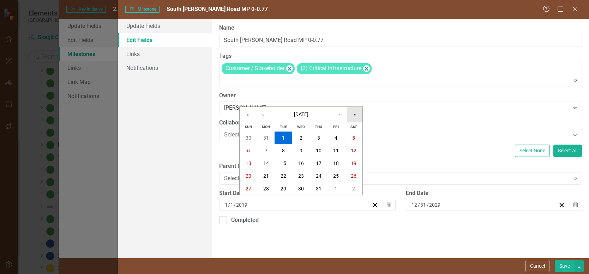
click at [354, 115] on button "»" at bounding box center [355, 115] width 16 height 16
click at [251, 137] on button "1" at bounding box center [249, 138] width 18 height 13
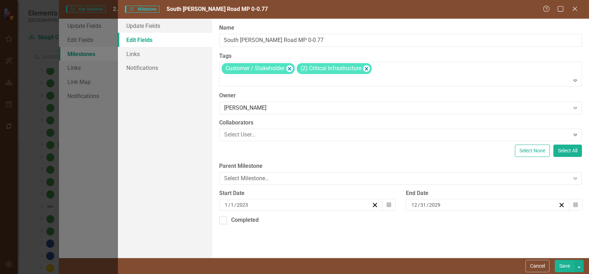
click at [564, 263] on button "Save" at bounding box center [565, 266] width 20 height 12
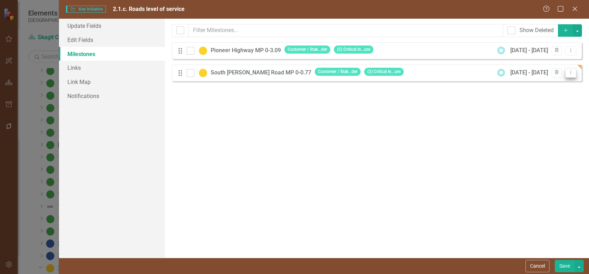
click at [572, 74] on icon "Dropdown Menu" at bounding box center [571, 72] width 6 height 5
click at [564, 96] on link "Copy Duplicate Milestone" at bounding box center [543, 97] width 66 height 13
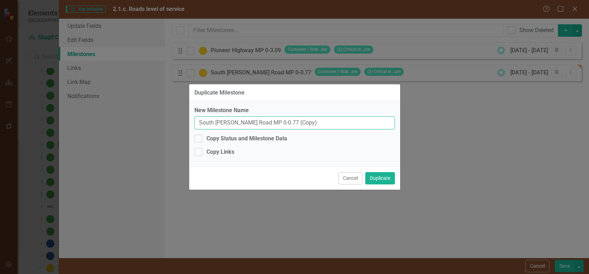
drag, startPoint x: 282, startPoint y: 124, endPoint x: 309, endPoint y: 124, distance: 27.6
click at [309, 124] on input "South [PERSON_NAME] Road MP 0-0.77 (Copy)" at bounding box center [295, 123] width 201 height 13
drag, startPoint x: 198, startPoint y: 122, endPoint x: 241, endPoint y: 126, distance: 42.5
click at [241, 125] on input "South [PERSON_NAME] Road MP 1.86-5.62" at bounding box center [295, 123] width 201 height 13
type input "Cook Road MP 1.86-5.62"
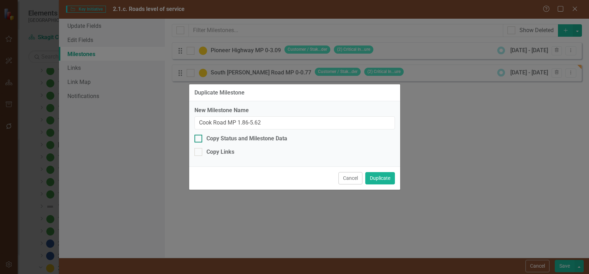
click at [198, 137] on input "Copy Status and Milestone Data" at bounding box center [197, 137] width 5 height 5
checkbox input "true"
click at [379, 177] on button "Duplicate" at bounding box center [381, 178] width 30 height 12
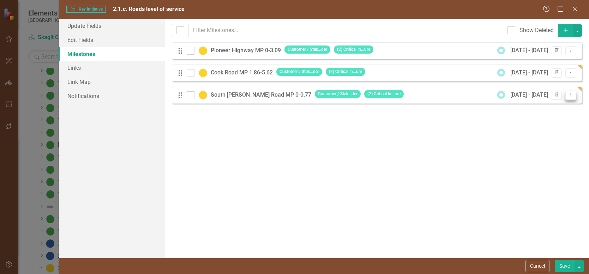
click at [572, 96] on icon "Dropdown Menu" at bounding box center [571, 95] width 6 height 5
click at [561, 107] on link "Edit Edit Milestone" at bounding box center [543, 106] width 66 height 13
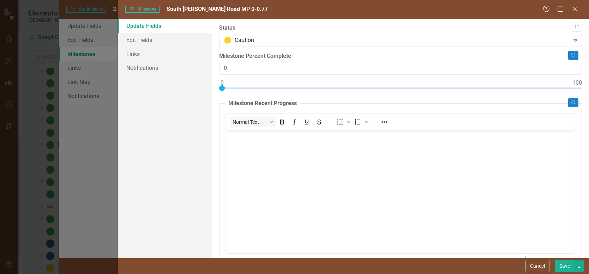
scroll to position [0, 0]
click at [140, 38] on link "Edit Fields" at bounding box center [165, 40] width 94 height 14
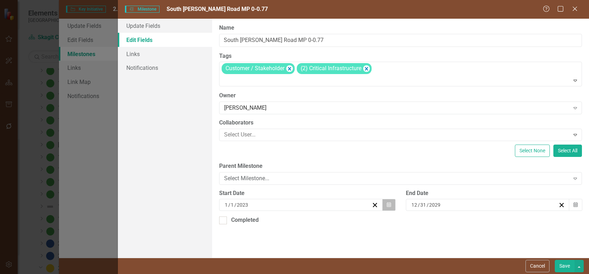
click at [390, 205] on icon "Calendar" at bounding box center [389, 205] width 4 height 5
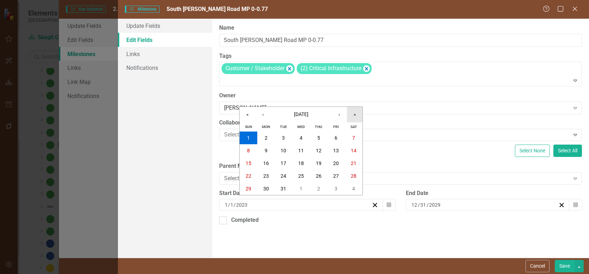
click at [356, 114] on button "»" at bounding box center [355, 115] width 16 height 16
click at [266, 136] on abbr "1" at bounding box center [266, 138] width 3 height 6
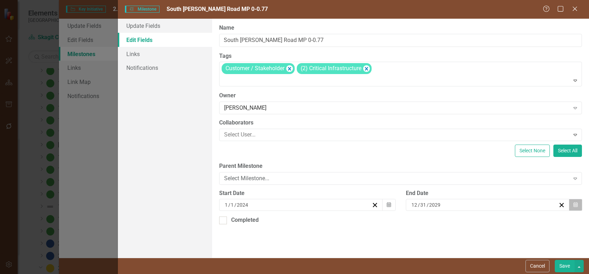
click at [575, 204] on icon "Calendar" at bounding box center [576, 205] width 4 height 5
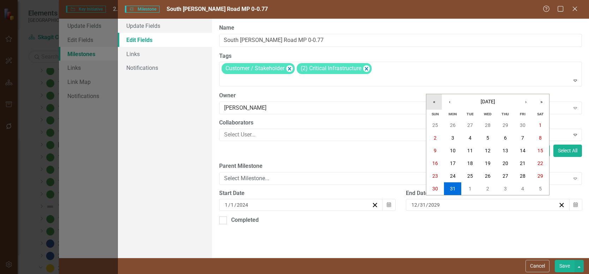
click at [433, 100] on button "«" at bounding box center [435, 102] width 16 height 16
click at [436, 188] on abbr "31" at bounding box center [436, 189] width 6 height 6
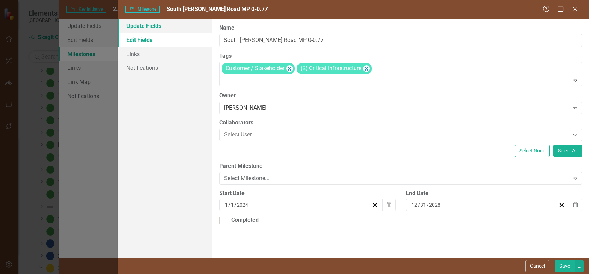
drag, startPoint x: 153, startPoint y: 24, endPoint x: 165, endPoint y: 30, distance: 13.9
click at [153, 24] on link "Update Fields" at bounding box center [165, 26] width 94 height 14
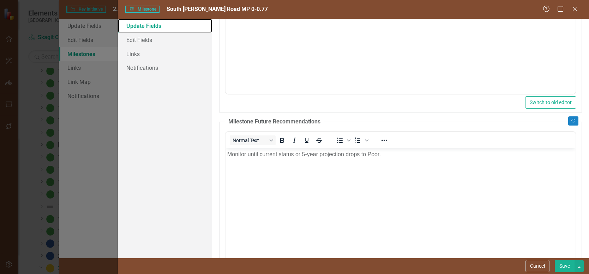
scroll to position [177, 0]
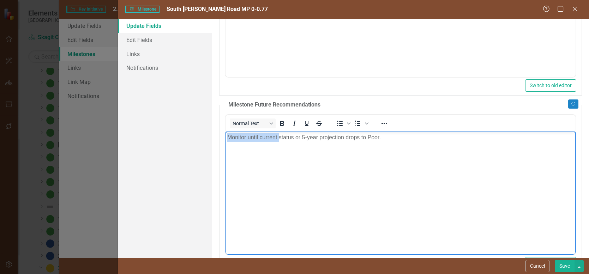
drag, startPoint x: 278, startPoint y: 136, endPoint x: 435, endPoint y: 257, distance: 197.5
click at [225, 131] on html "Monitor until current status or 5-year projection drops to Poor." at bounding box center [400, 184] width 350 height 106
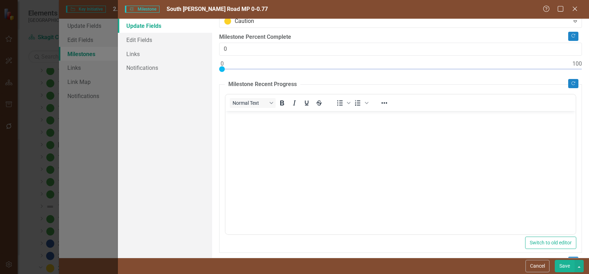
scroll to position [35, 0]
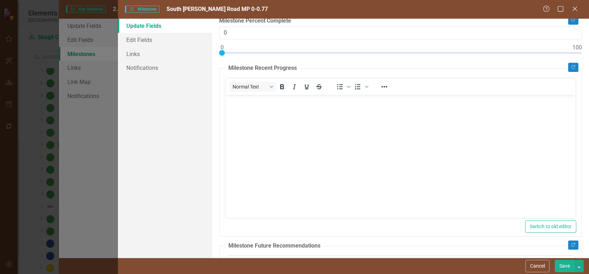
click at [565, 263] on button "Save" at bounding box center [565, 266] width 20 height 12
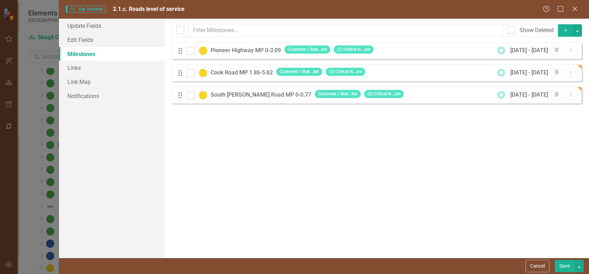
click at [566, 263] on button "Save" at bounding box center [565, 266] width 20 height 12
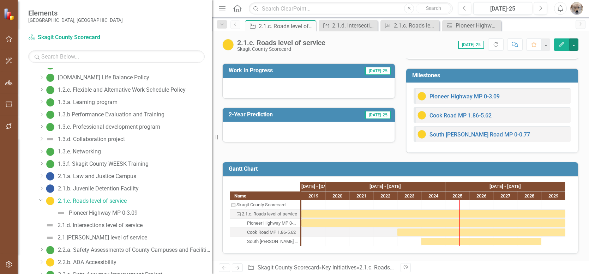
scroll to position [151, 0]
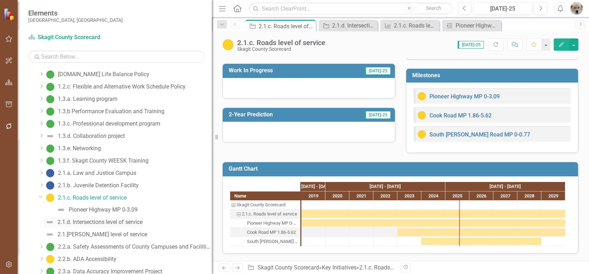
click at [94, 221] on div "2.1.d. Intersections level of service" at bounding box center [100, 222] width 85 height 6
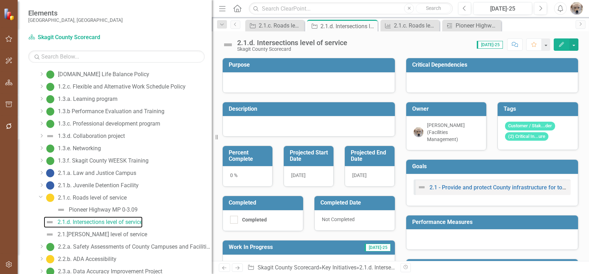
scroll to position [105, 0]
